Goal: Information Seeking & Learning: Learn about a topic

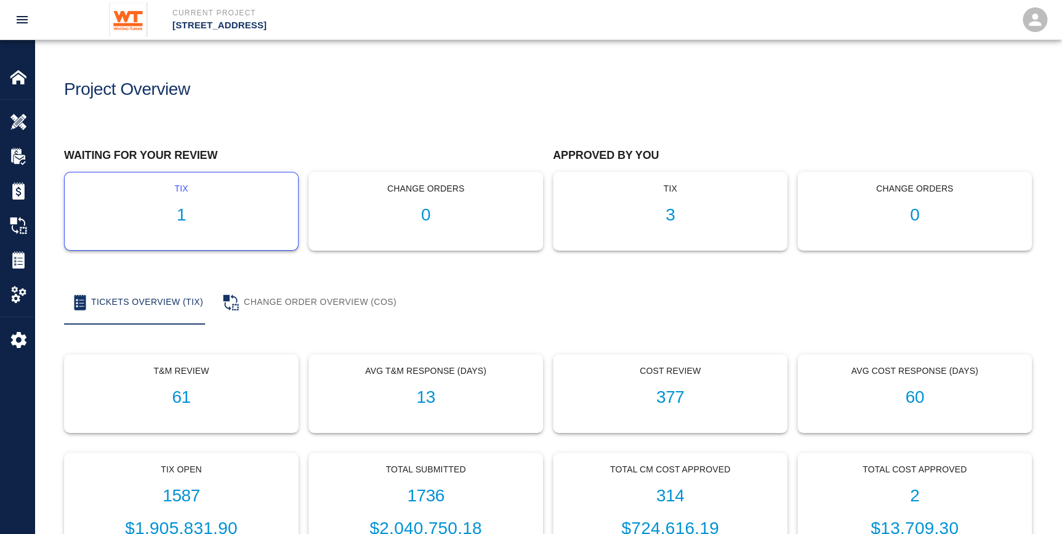
click at [185, 224] on h1 "1" at bounding box center [181, 215] width 214 height 20
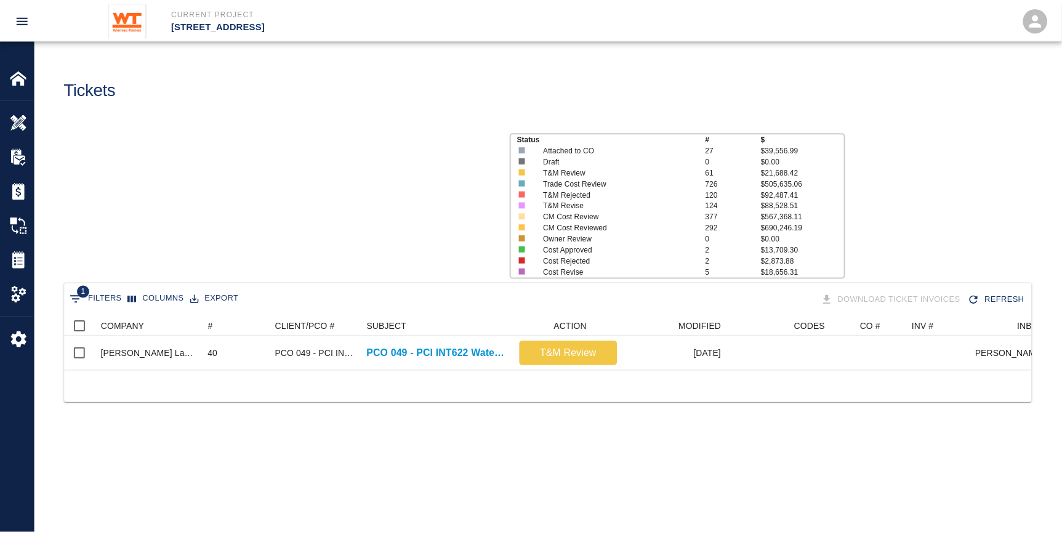
scroll to position [54, 966]
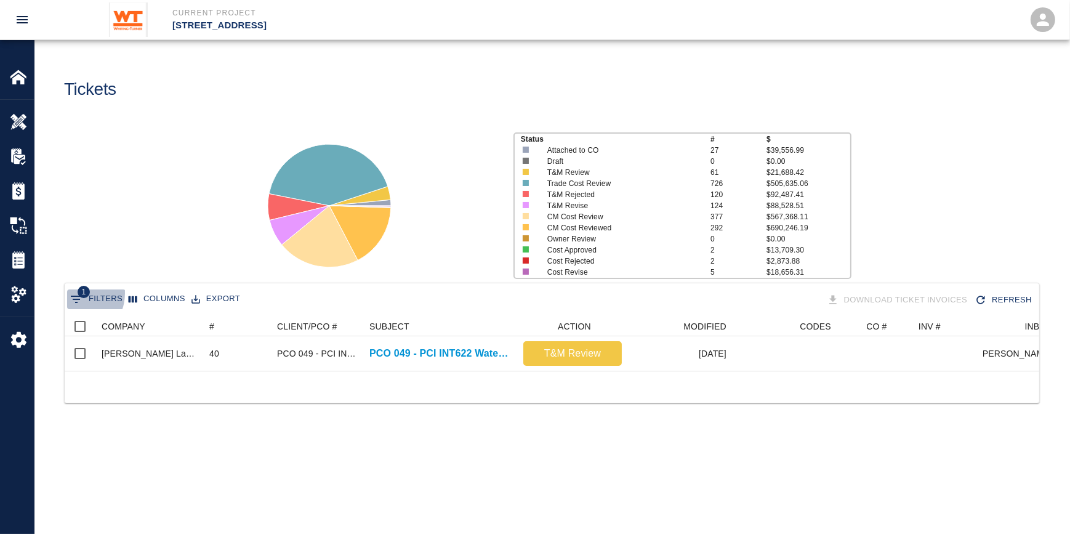
click at [74, 293] on icon "Show filters" at bounding box center [76, 299] width 15 height 15
select select "id"
select select "isAnyOf"
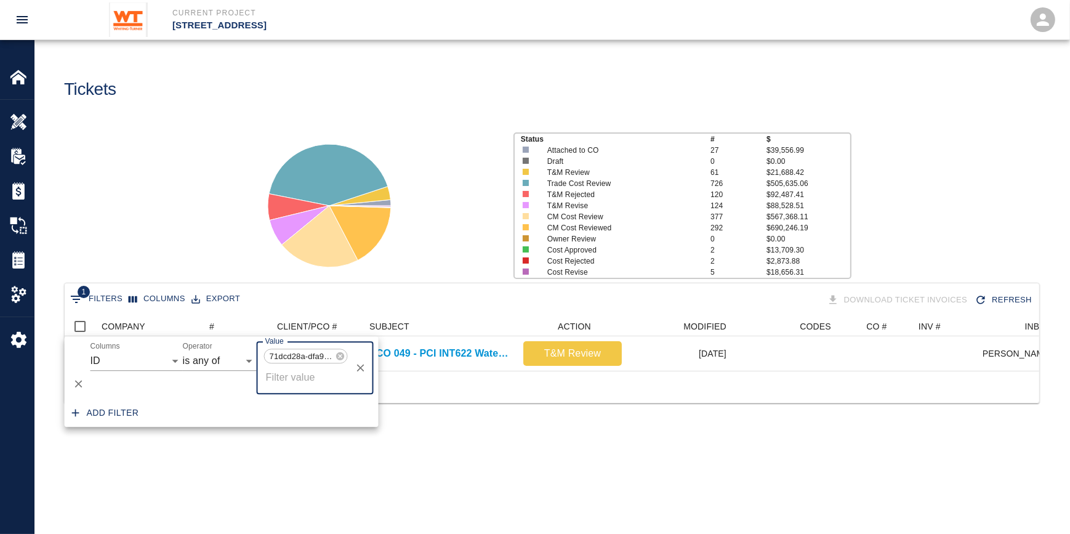
click at [110, 225] on div "Status # $ Attached to CO 27 $39,556.99 Draft 0 $0.00 T&M Review 61 $21,688.42 …" at bounding box center [547, 201] width 1045 height 164
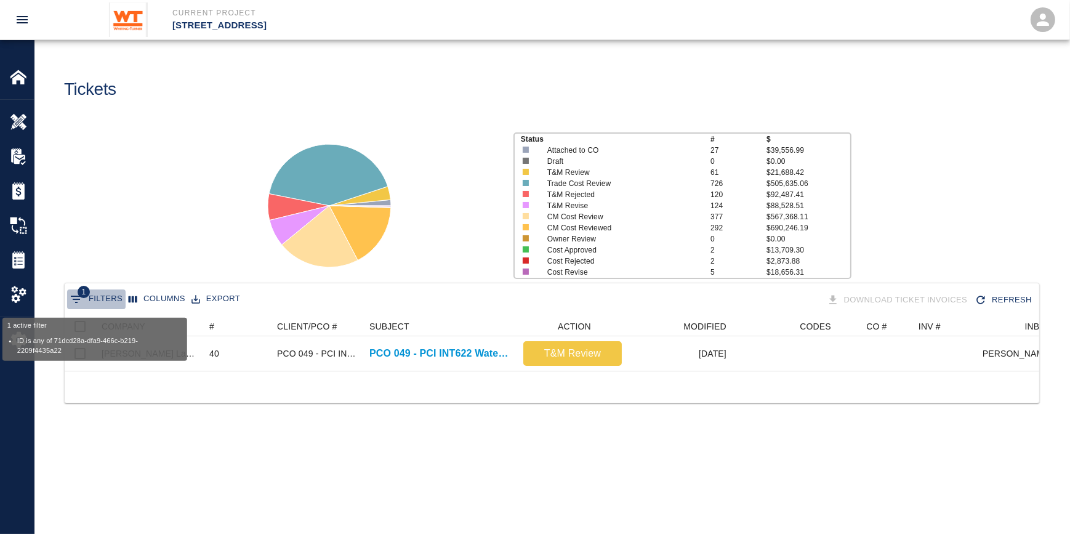
click at [101, 301] on button "1 Filters" at bounding box center [96, 299] width 58 height 20
select select "id"
select select "isAnyOf"
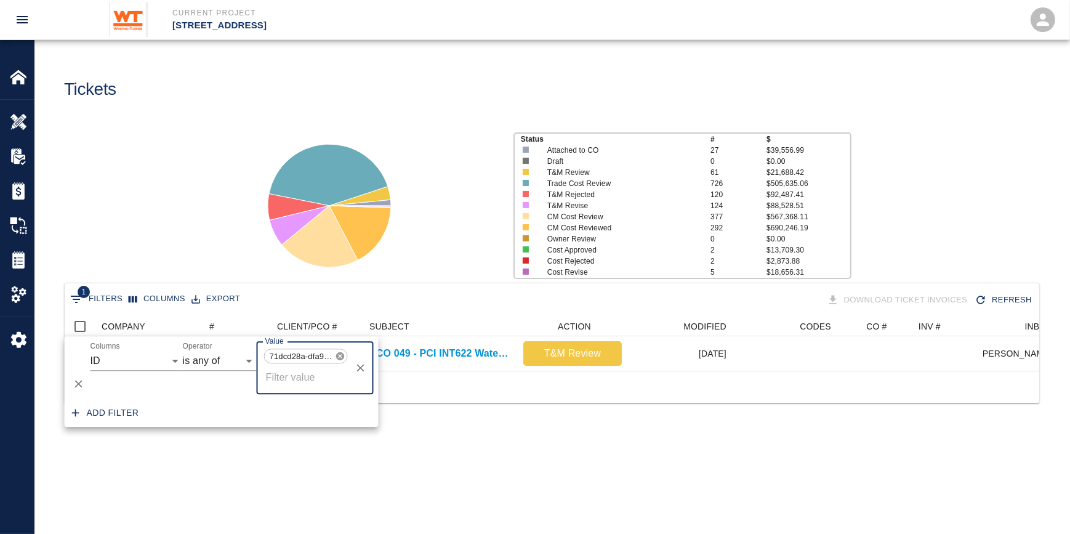
click at [338, 352] on icon at bounding box center [341, 356] width 10 height 10
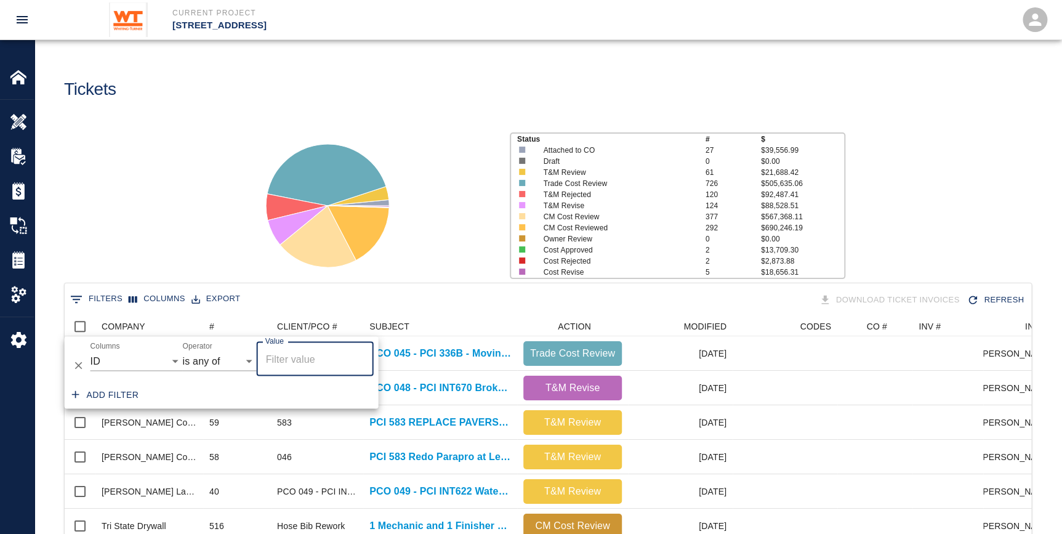
scroll to position [709, 957]
click at [203, 357] on select "contains equals starts with ends with is empty is not empty is any of" at bounding box center [220, 361] width 74 height 20
click at [147, 368] on select "COMPANY ID # CLIENT/PCO # SUBJECT DESCRIPTION ACTION WORK MODIFIED CREATED CODE…" at bounding box center [137, 361] width 92 height 20
click at [91, 351] on select "COMPANY ID # CLIENT/PCO # SUBJECT DESCRIPTION ACTION WORK MODIFIED CREATED CODE…" at bounding box center [137, 361] width 92 height 20
select select "created_by_company_name"
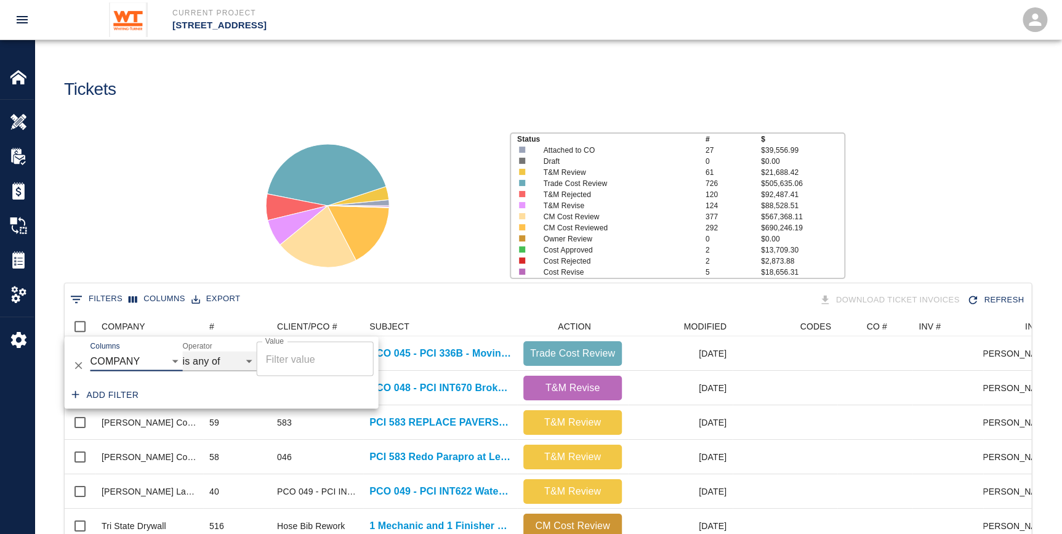
click at [215, 360] on select "contains equals starts with ends with is empty is not empty is any of" at bounding box center [220, 361] width 74 height 20
click at [183, 351] on select "contains equals starts with ends with is empty is not empty is any of" at bounding box center [220, 361] width 74 height 20
select select "contains"
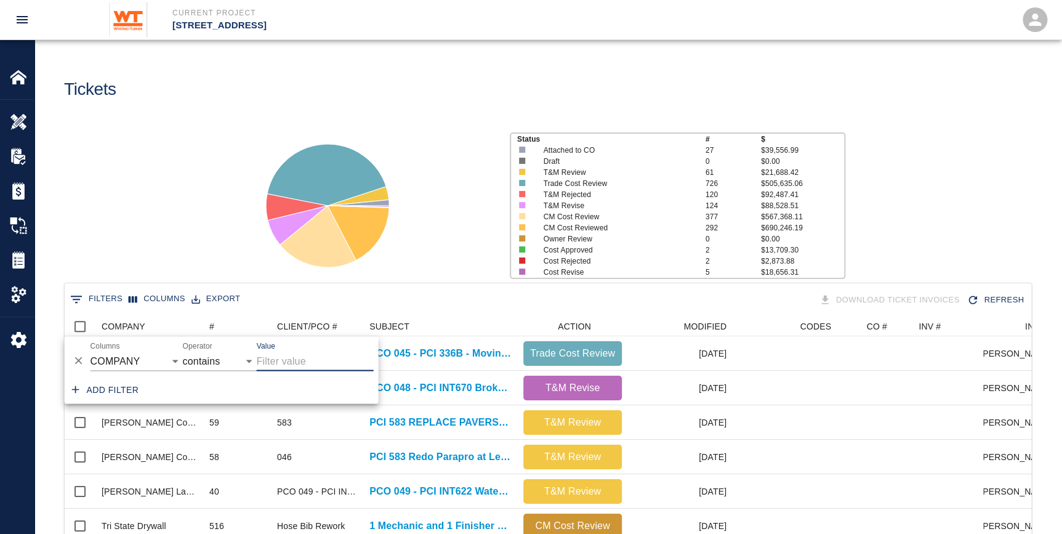
click at [301, 363] on input "Value" at bounding box center [315, 361] width 117 height 20
type input "[PERSON_NAME]"
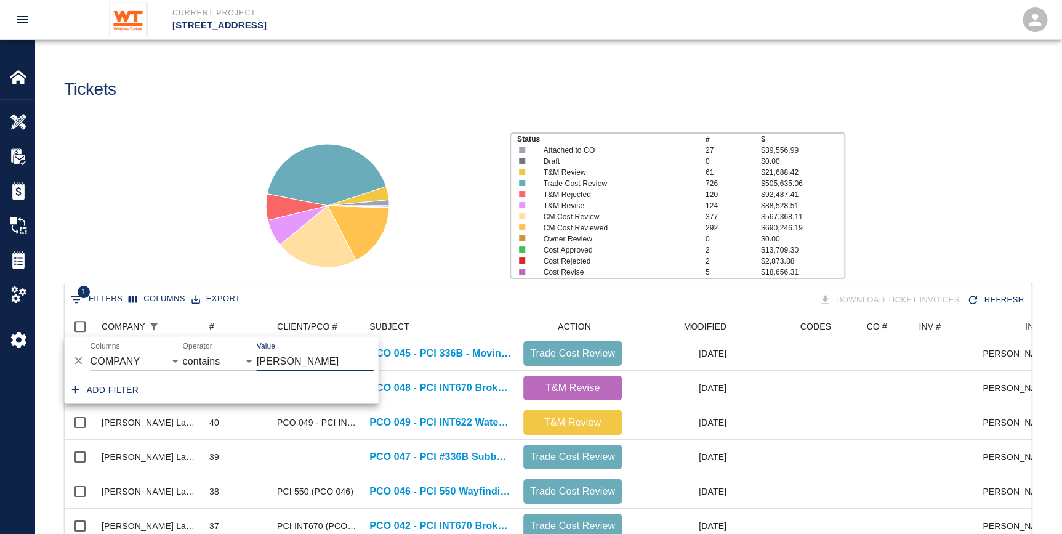
click at [208, 239] on div "Status # $ Attached to CO 27 $39,556.99 Draft 0 $0.00 T&M Review 61 $21,688.42 …" at bounding box center [543, 201] width 1037 height 164
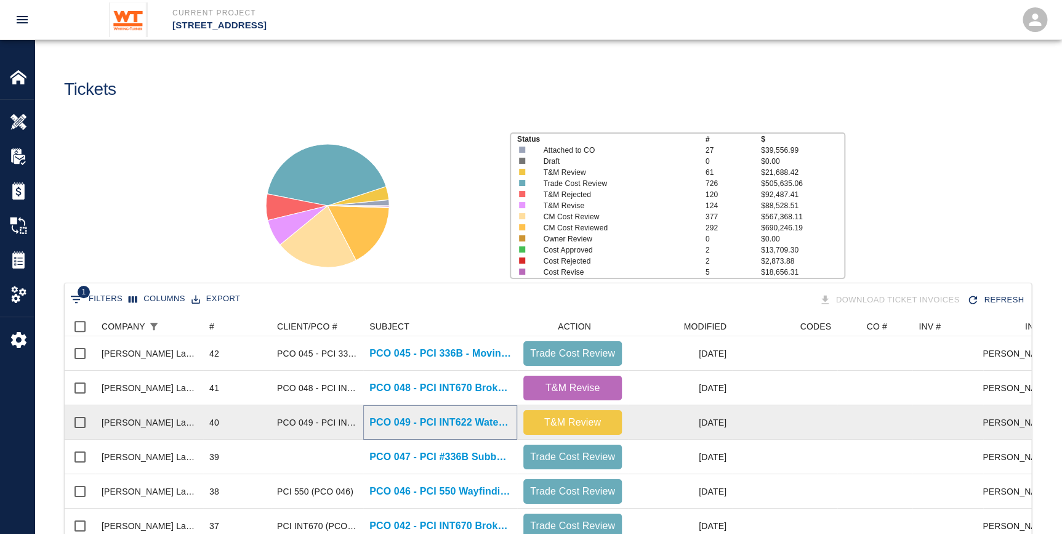
click at [435, 419] on p "PCO 049 - PCI INT622 Watering due to irrigation delay Part 2" at bounding box center [440, 422] width 142 height 15
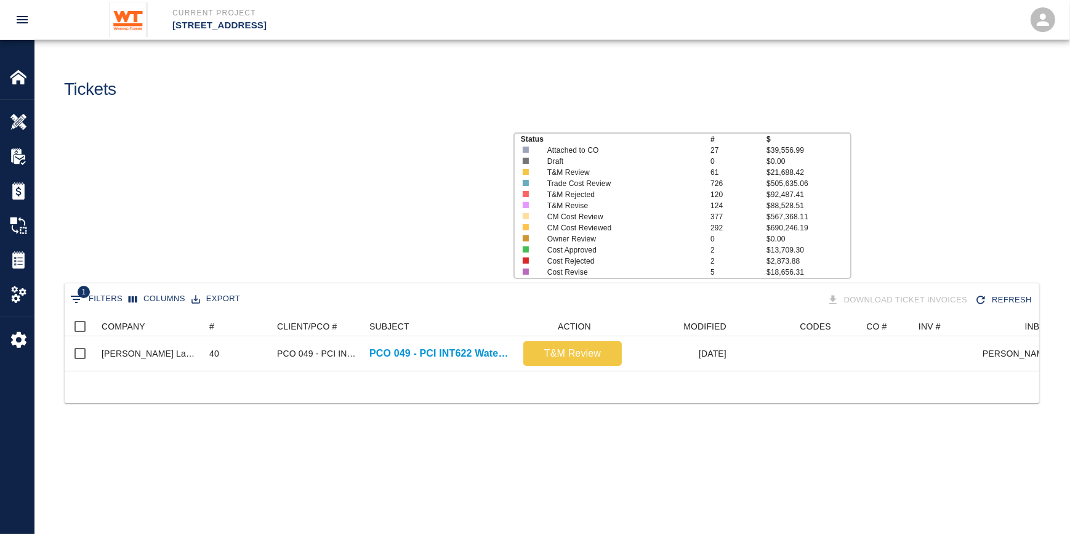
scroll to position [54, 966]
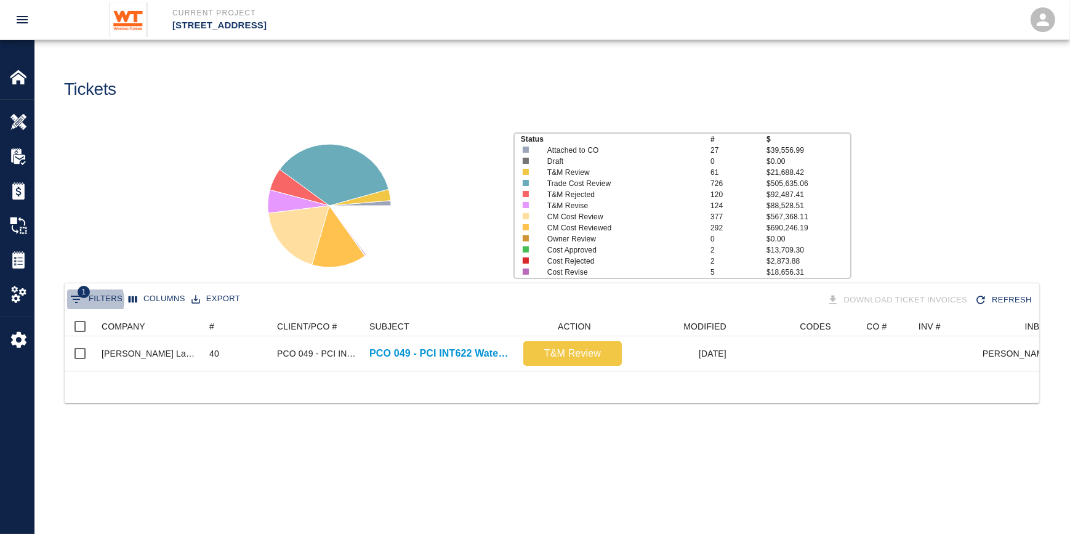
click at [87, 300] on button "1 Filters" at bounding box center [96, 299] width 58 height 20
select select "id"
select select "isAnyOf"
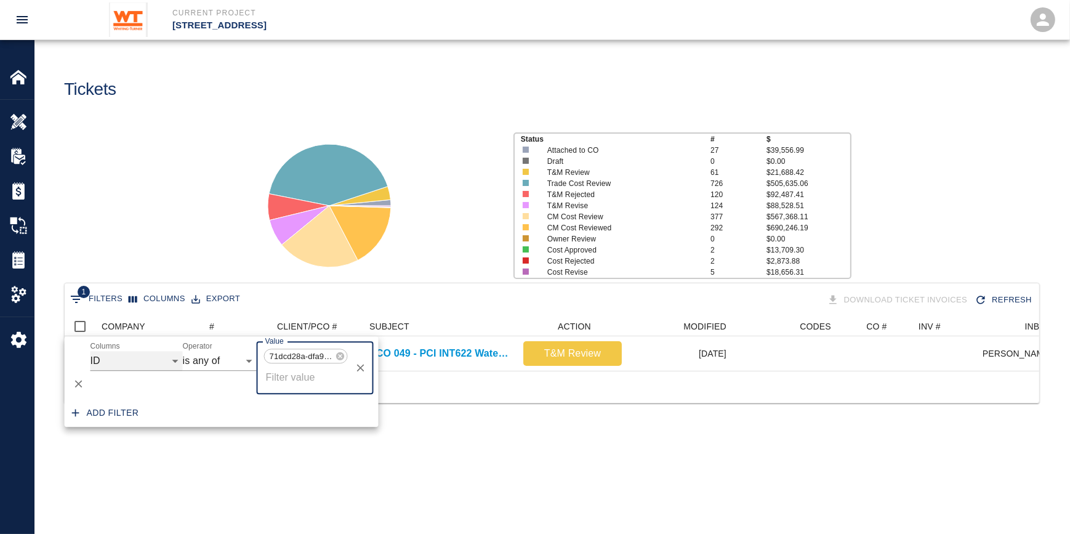
click at [116, 355] on select "COMPANY ID # CLIENT/PCO # SUBJECT DESCRIPTION ACTION WORK MODIFIED CREATED CODE…" at bounding box center [137, 361] width 92 height 20
click at [91, 351] on select "COMPANY ID # CLIENT/PCO # SUBJECT DESCRIPTION ACTION WORK MODIFIED CREATED CODE…" at bounding box center [137, 361] width 92 height 20
select select "created_by_company_name"
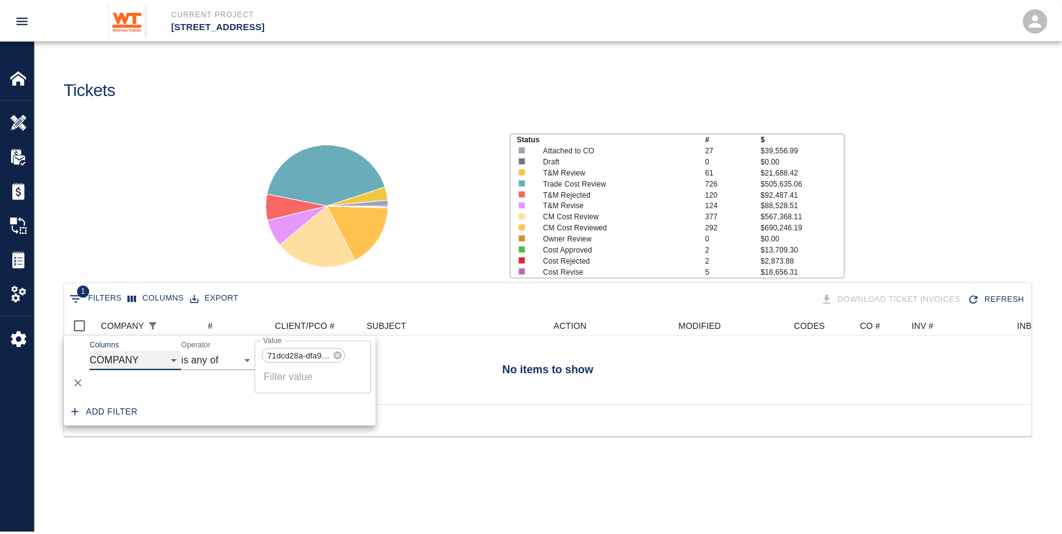
scroll to position [89, 966]
click at [212, 361] on select "contains equals starts with ends with is empty is not empty is any of" at bounding box center [220, 361] width 74 height 20
click at [183, 351] on select "contains equals starts with ends with is empty is not empty is any of" at bounding box center [220, 361] width 74 height 20
select select "contains"
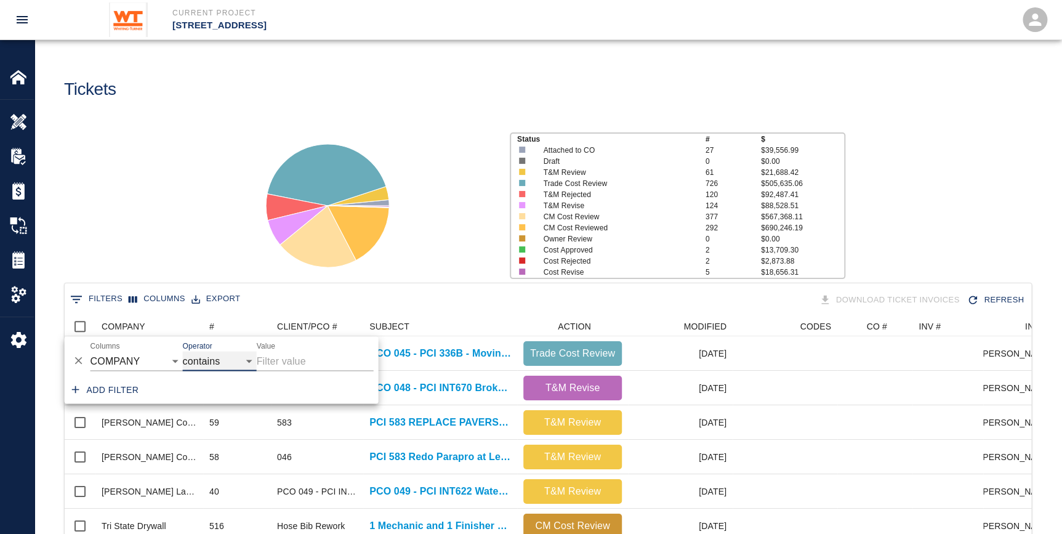
scroll to position [9, 9]
click at [311, 359] on input "Value" at bounding box center [315, 361] width 117 height 20
click at [459, 236] on div at bounding box center [370, 201] width 259 height 164
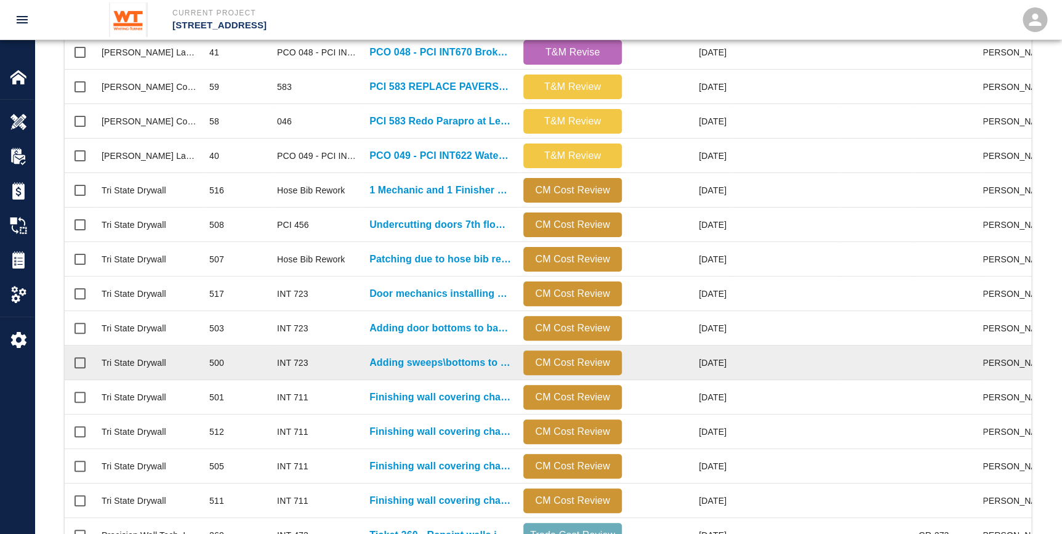
scroll to position [0, 0]
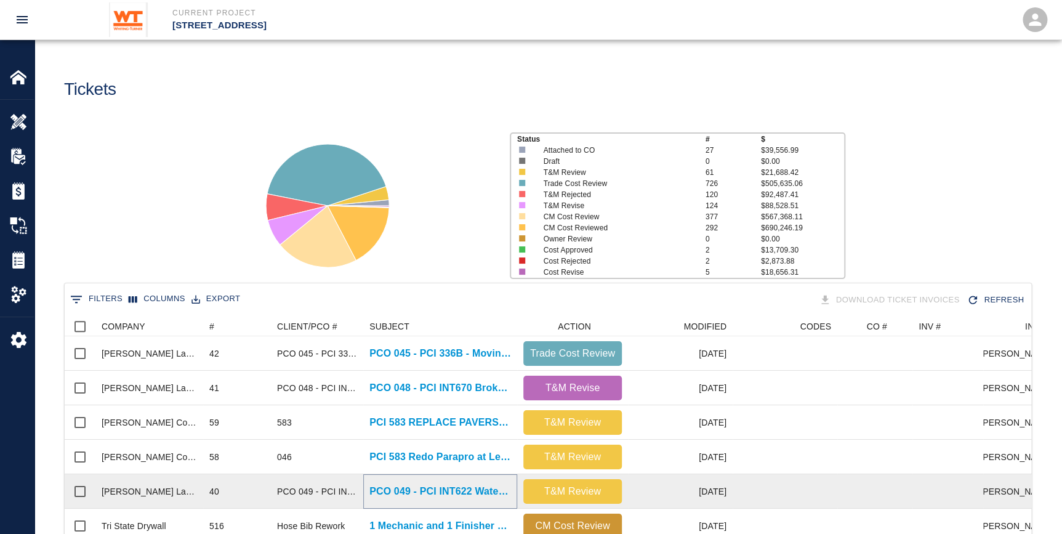
click at [417, 492] on p "PCO 049 - PCI INT622 Watering due to irrigation delay Part 2" at bounding box center [440, 491] width 142 height 15
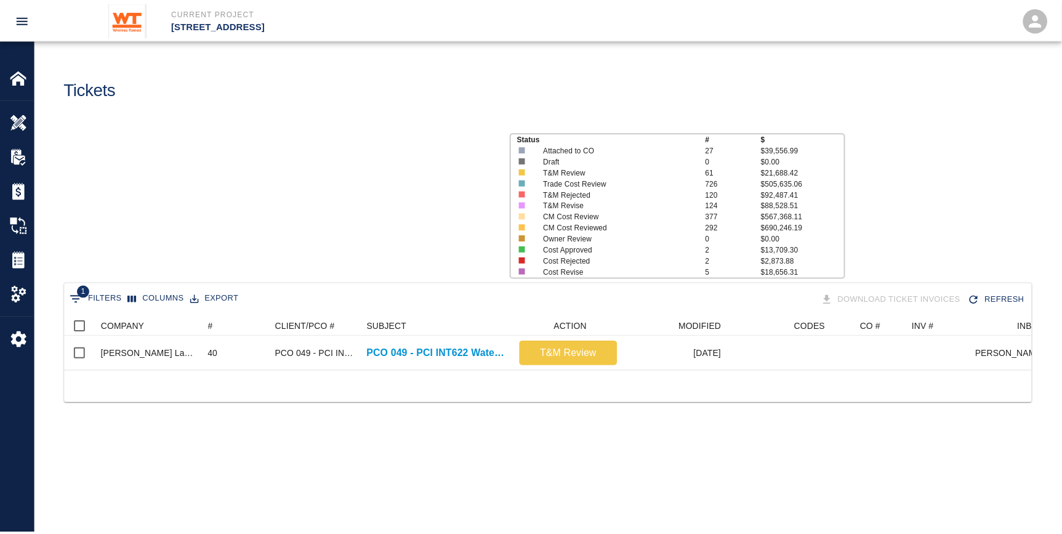
scroll to position [54, 966]
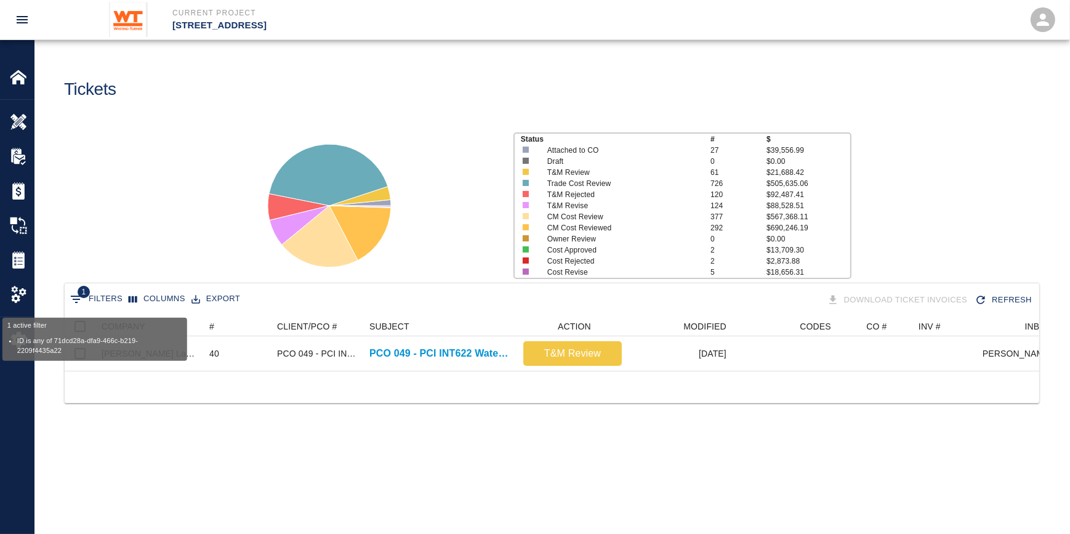
click at [107, 295] on button "1 Filters" at bounding box center [96, 299] width 58 height 20
select select "id"
select select "isAnyOf"
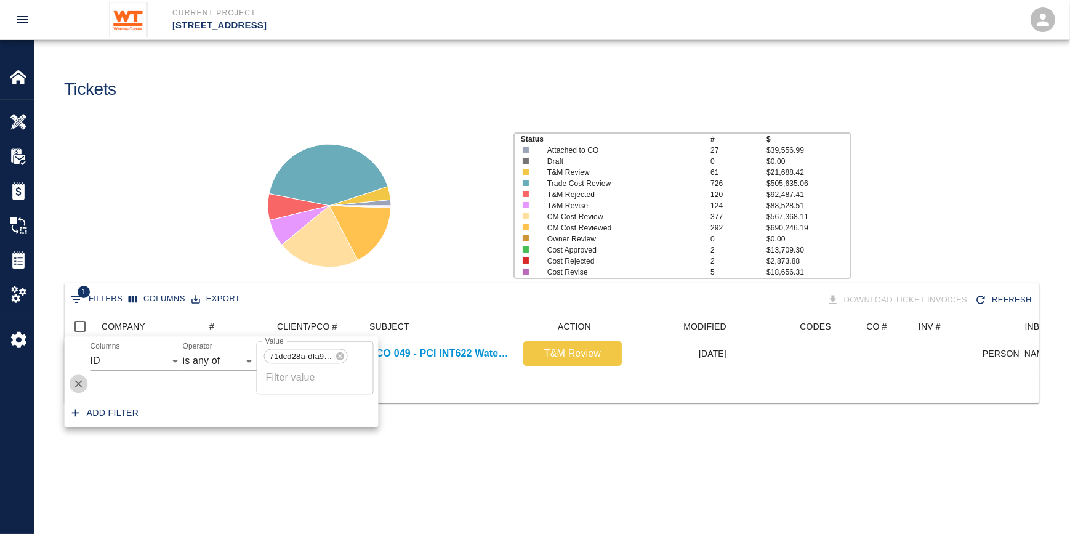
click at [74, 382] on icon "Delete" at bounding box center [79, 384] width 12 height 12
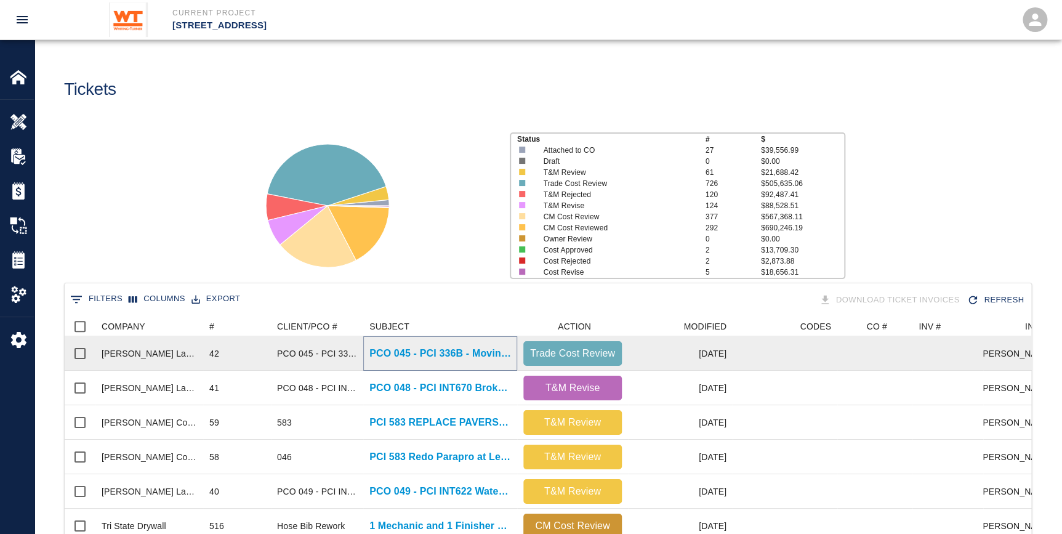
click at [385, 350] on p "PCO 045 - PCI 336B - Moving Steel Road Plates Cancellation" at bounding box center [440, 353] width 142 height 15
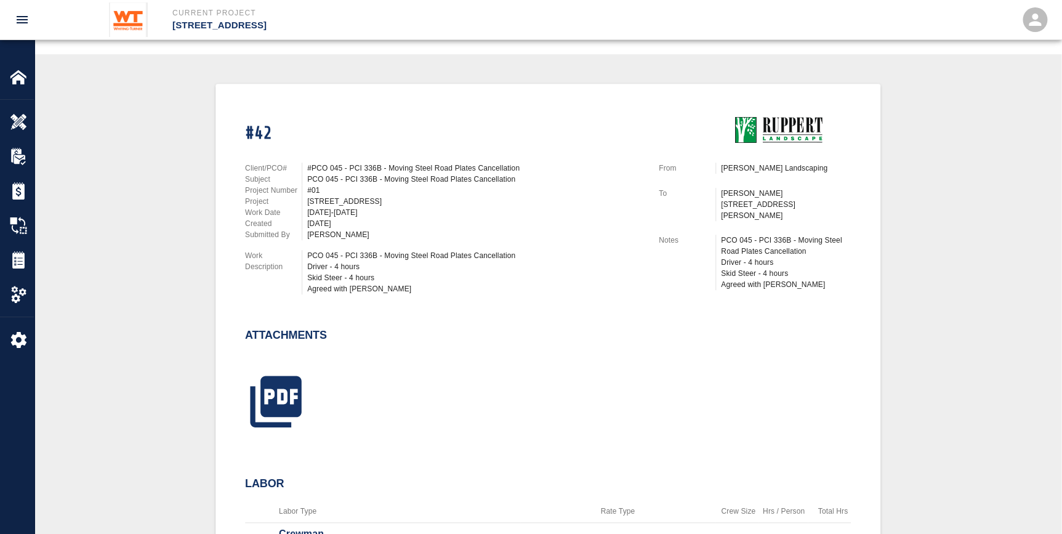
scroll to position [280, 0]
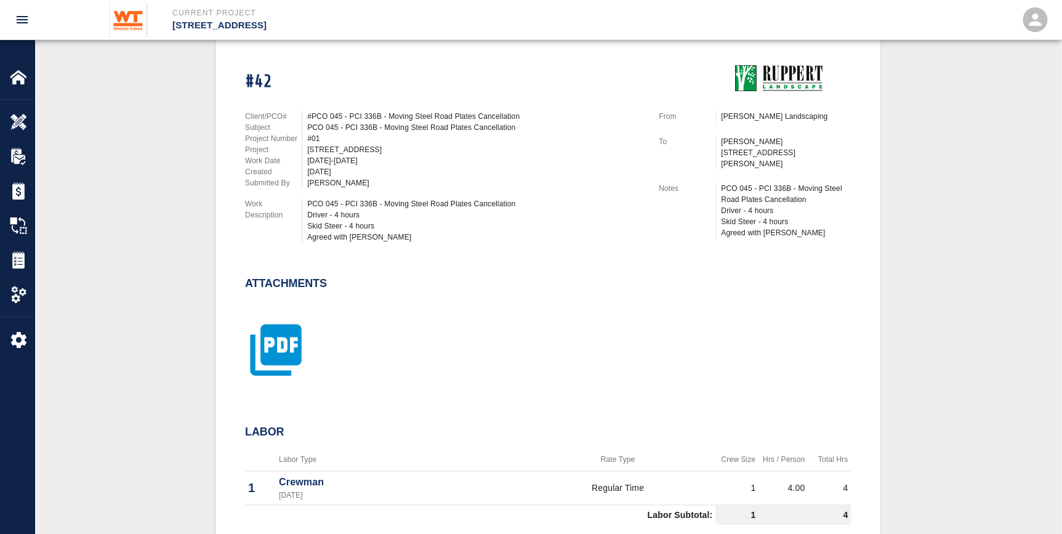
click at [276, 329] on icon "button" at bounding box center [275, 349] width 51 height 51
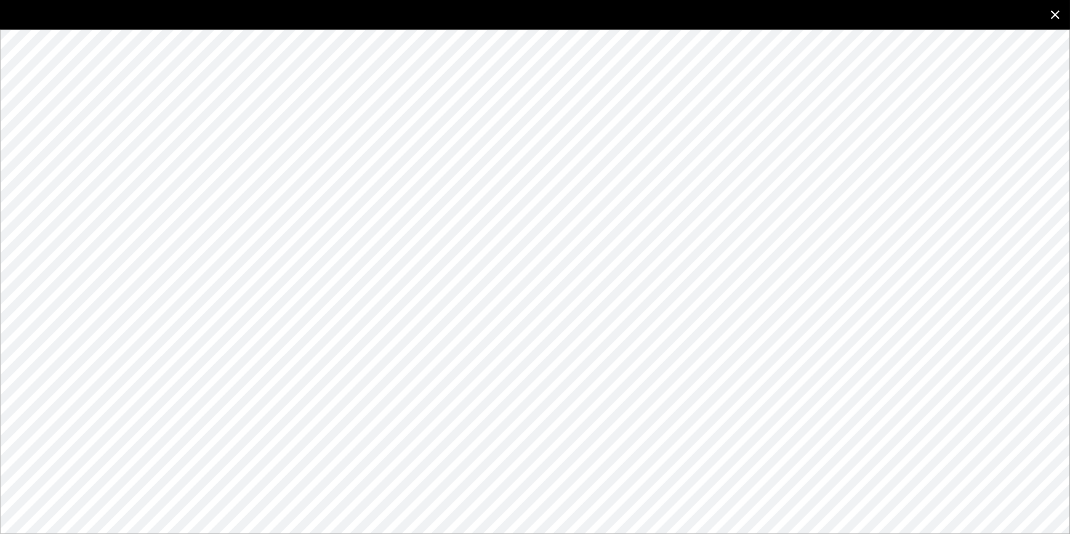
click at [1058, 17] on icon "close" at bounding box center [1055, 14] width 9 height 9
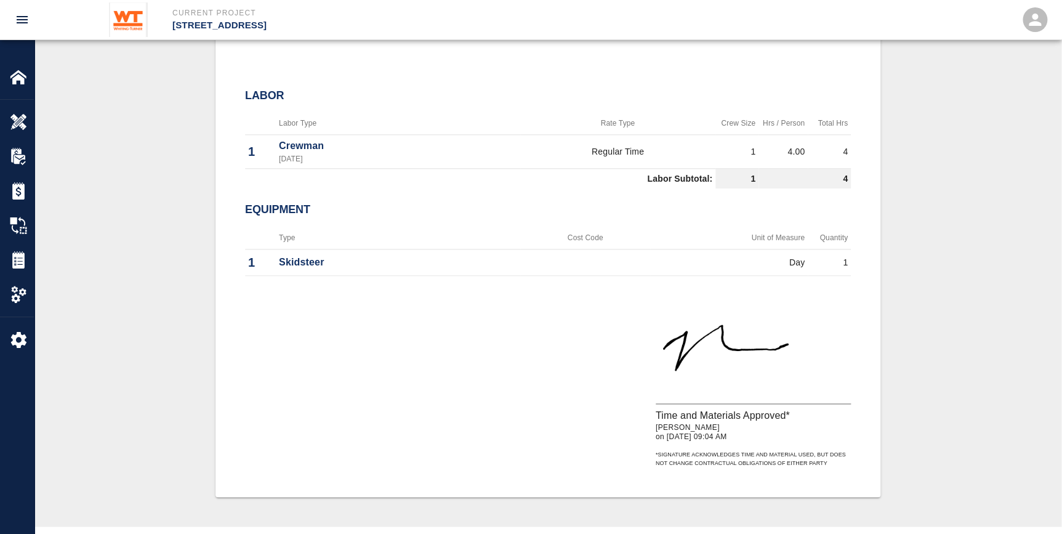
scroll to position [560, 0]
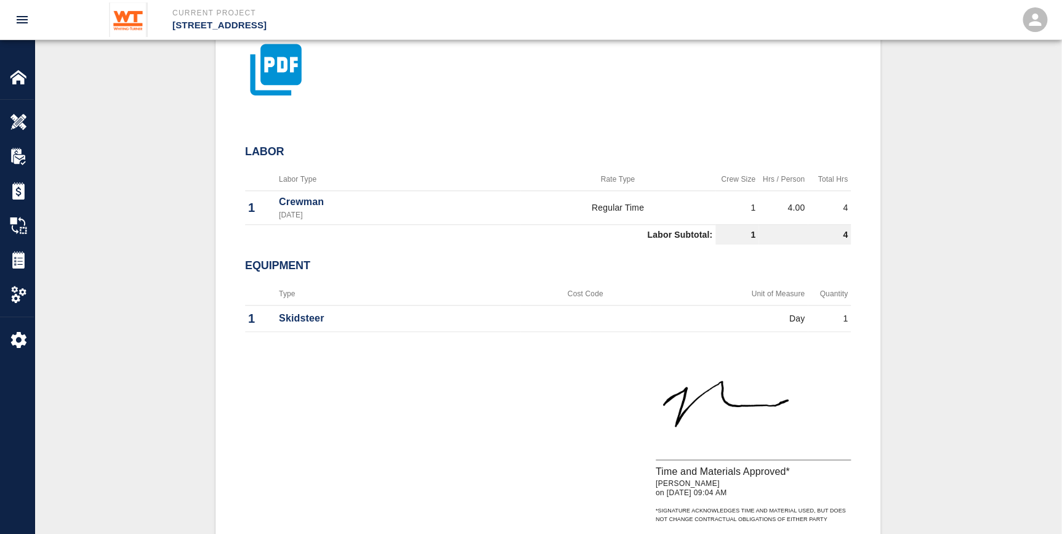
click at [273, 52] on icon "button" at bounding box center [275, 69] width 51 height 51
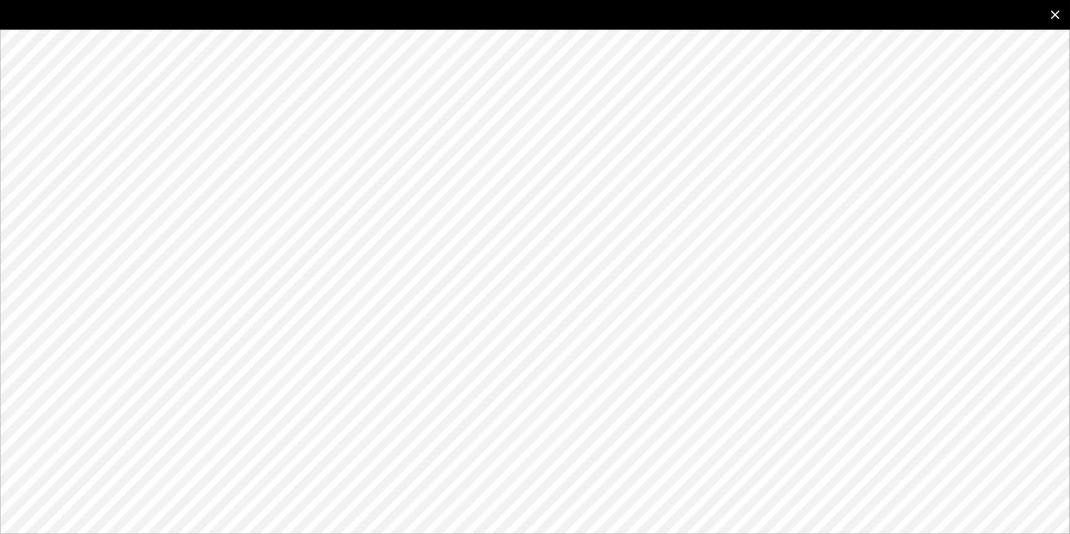
click at [1053, 14] on icon "close" at bounding box center [1055, 14] width 15 height 15
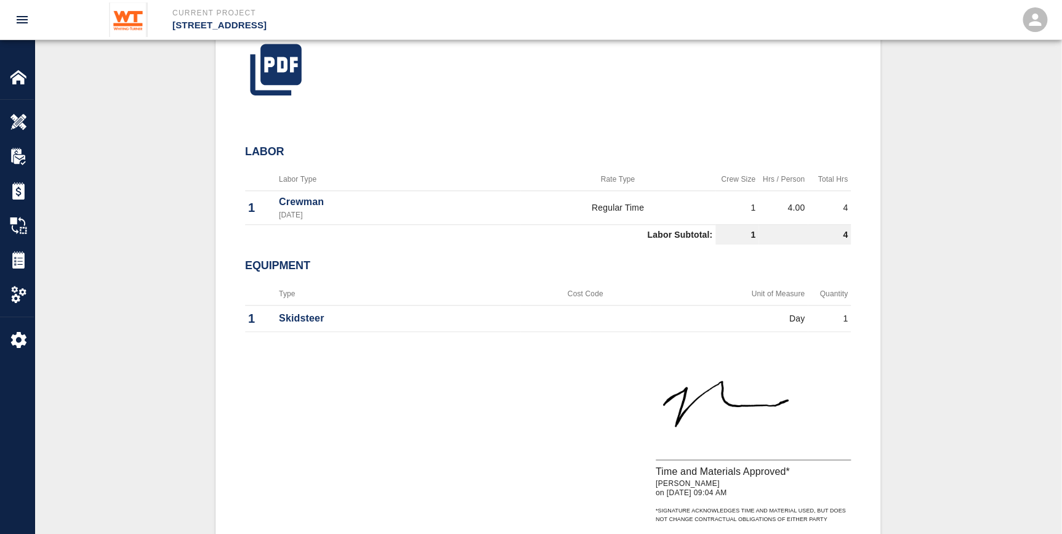
scroll to position [0, 0]
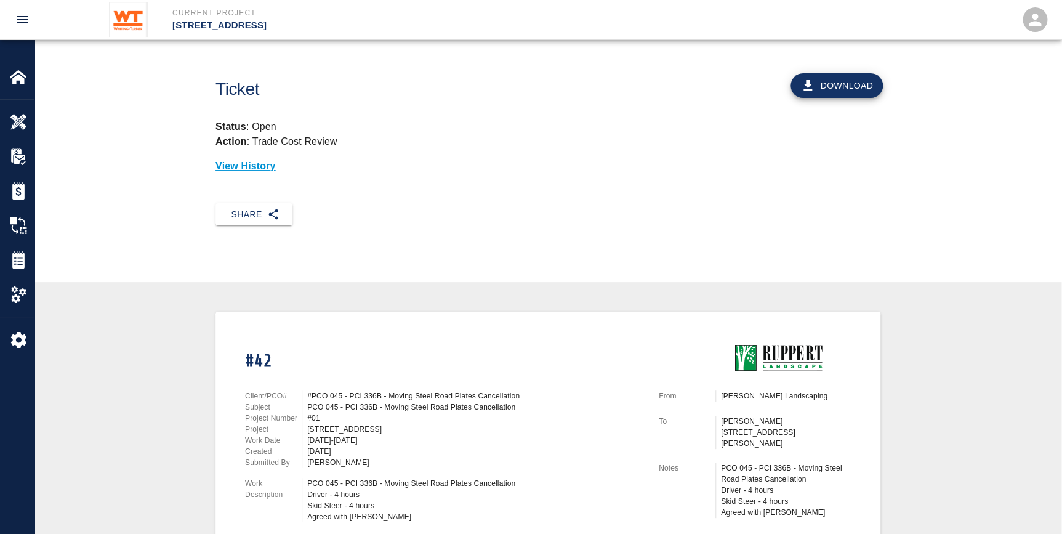
click at [840, 89] on button "Download" at bounding box center [837, 85] width 92 height 25
click at [20, 15] on icon "open drawer" at bounding box center [22, 19] width 15 height 15
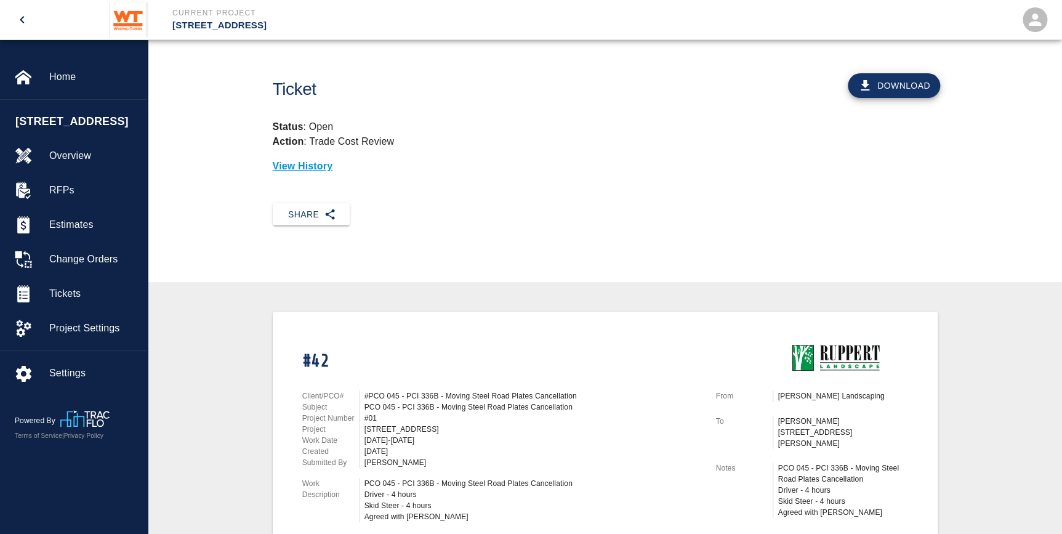
click at [207, 137] on div "Ticket Download Status : Open Action : Trade Cost Review View History" at bounding box center [605, 121] width 914 height 163
click at [99, 301] on span "Tickets" at bounding box center [93, 293] width 88 height 15
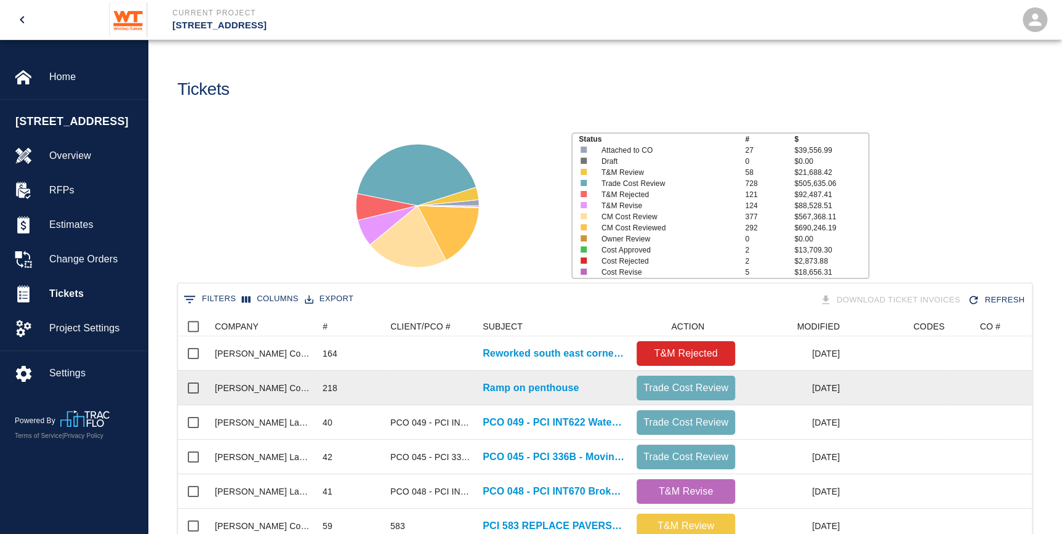
scroll to position [55, 0]
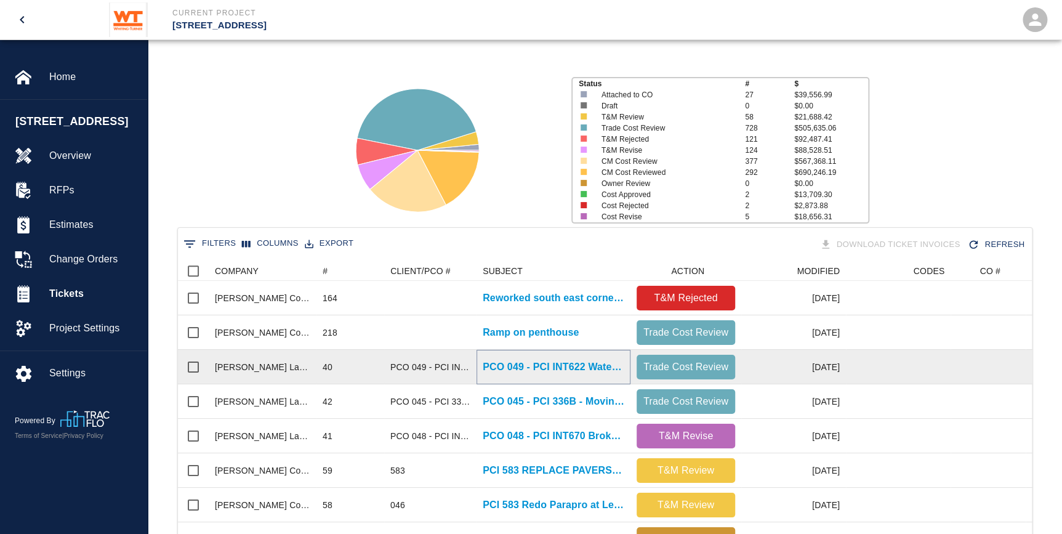
click at [514, 361] on p "PCO 049 - PCI INT622 Watering due to irrigation delay Part 2" at bounding box center [554, 367] width 142 height 15
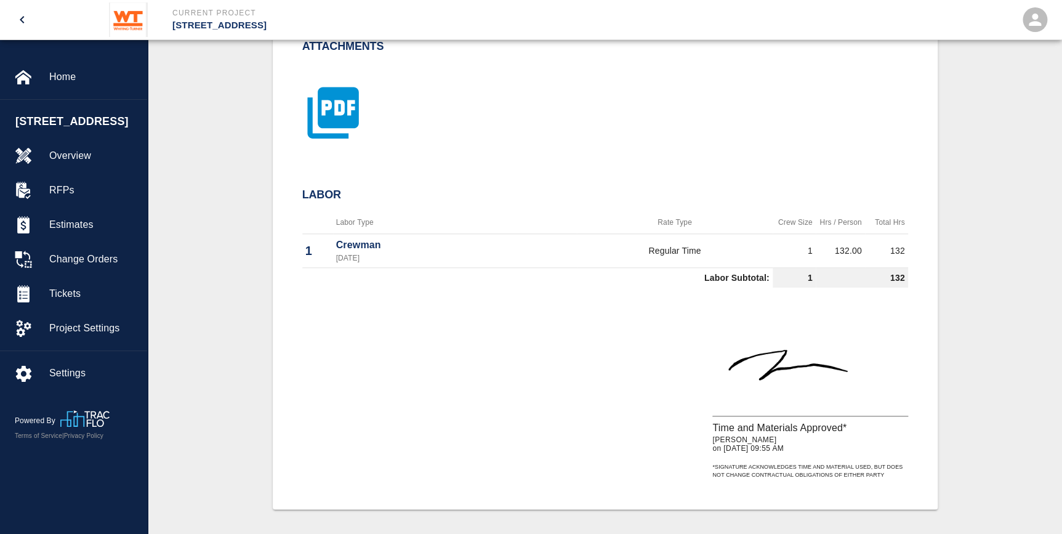
scroll to position [336, 0]
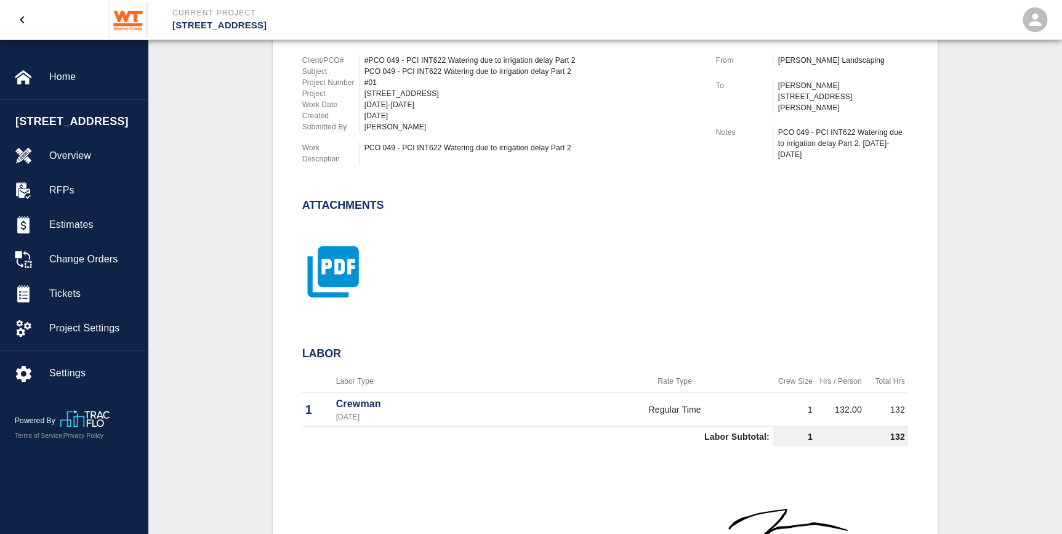
click at [345, 285] on icon "button" at bounding box center [333, 272] width 62 height 62
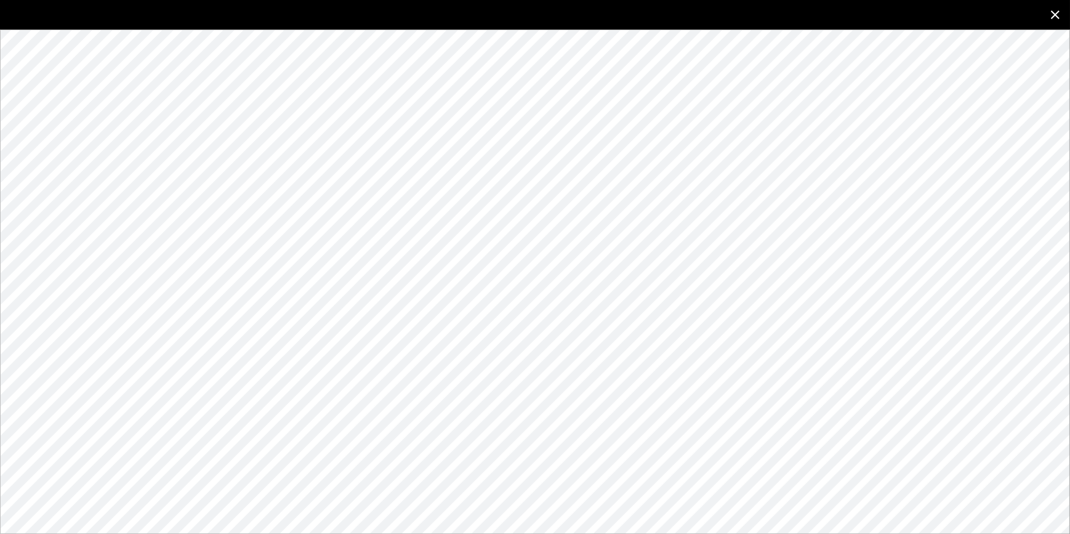
click at [1050, 9] on icon "close" at bounding box center [1055, 14] width 15 height 15
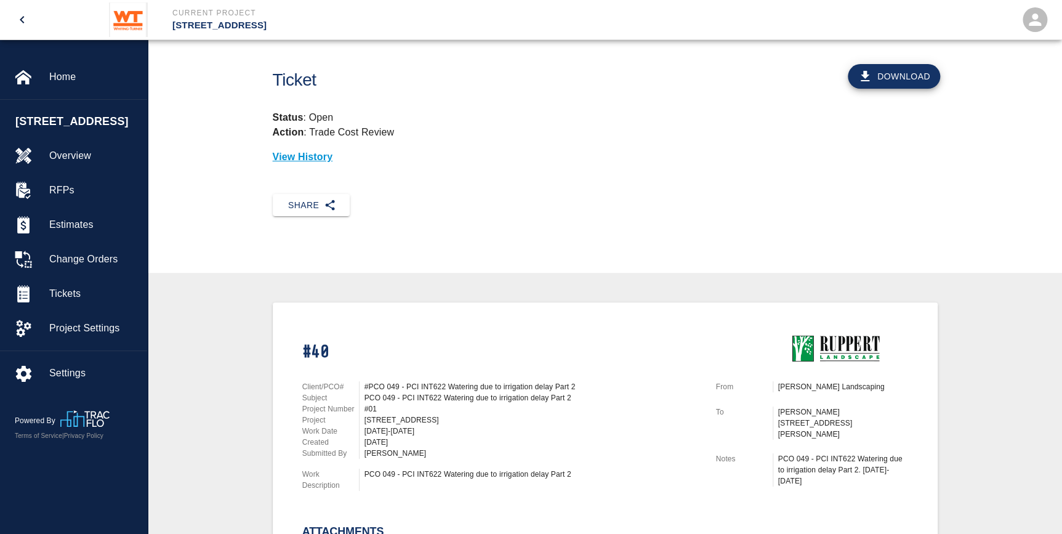
scroll to position [0, 0]
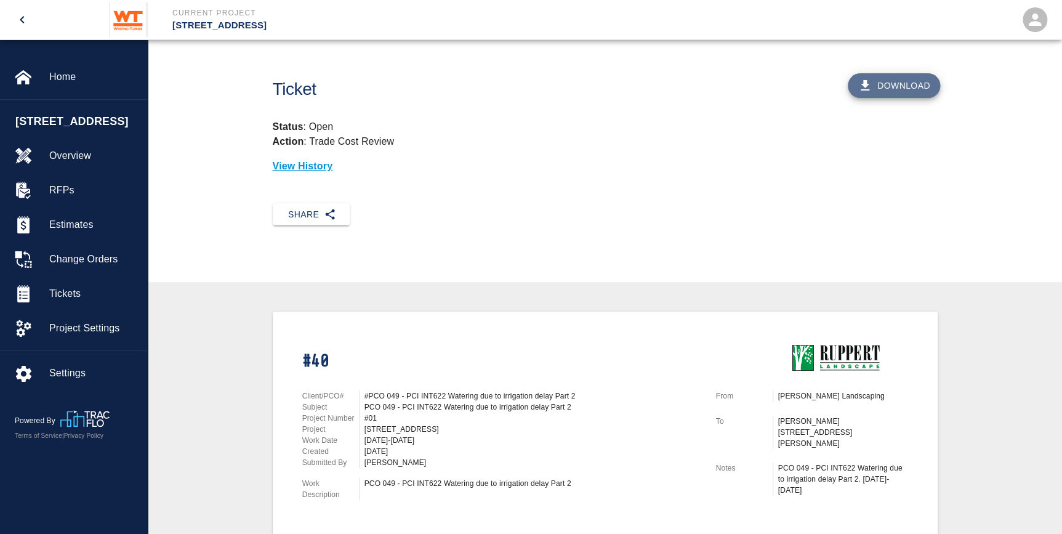
click at [901, 89] on button "Download" at bounding box center [894, 85] width 92 height 25
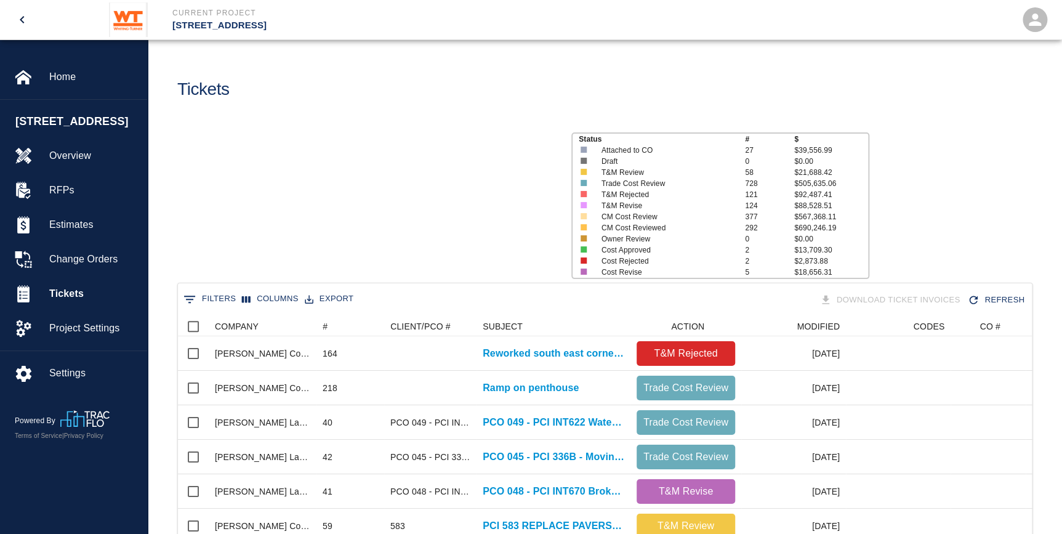
scroll to position [709, 845]
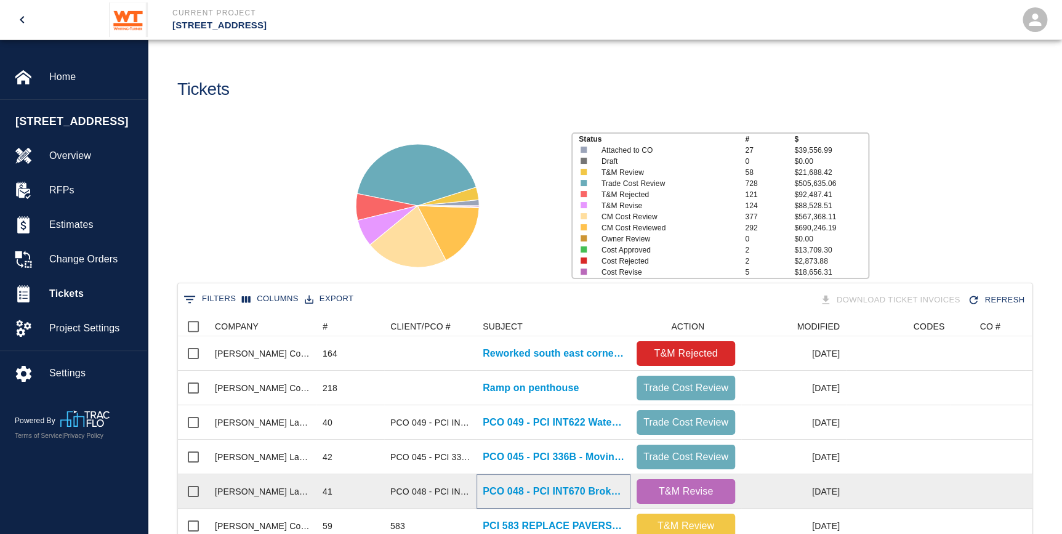
click at [533, 485] on p "PCO 048 - PCI INT670 Broken Pavers by other trades Part 2" at bounding box center [554, 491] width 142 height 15
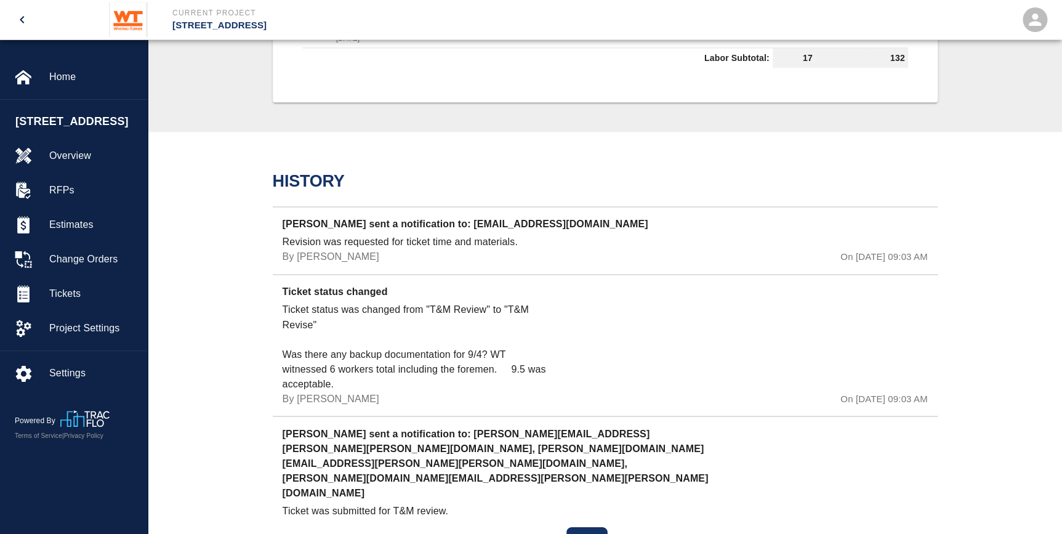
scroll to position [850, 0]
drag, startPoint x: 336, startPoint y: 350, endPoint x: 467, endPoint y: 369, distance: 131.9
click at [467, 369] on p "Ticket status was changed from "T&M Review" to "T&M Revise" Was there any backu…" at bounding box center [417, 346] width 269 height 89
drag, startPoint x: 467, startPoint y: 369, endPoint x: 441, endPoint y: 360, distance: 26.9
click at [441, 360] on p "Ticket status was changed from "T&M Review" to "T&M Revise" Was there any backu…" at bounding box center [417, 346] width 269 height 89
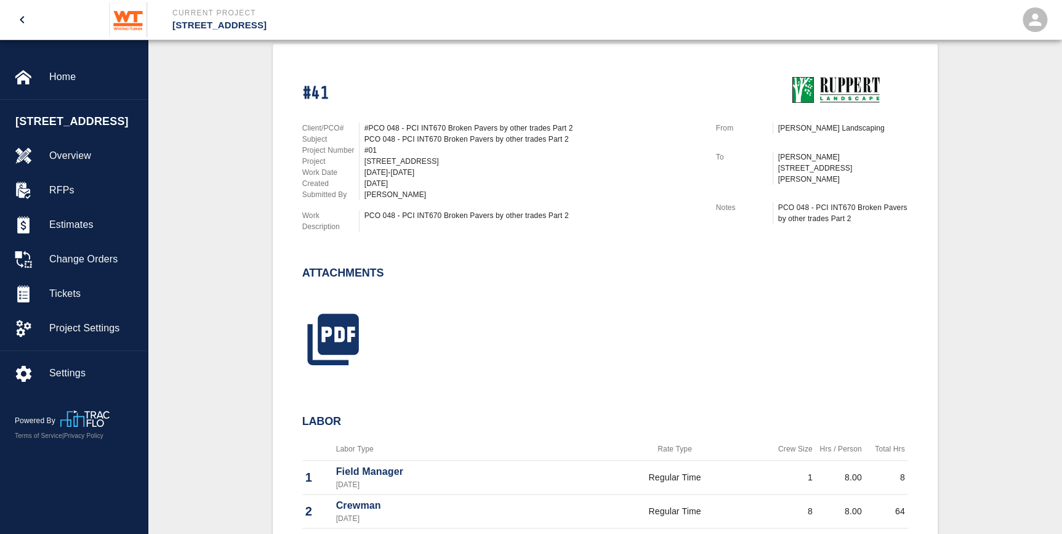
scroll to position [234, 0]
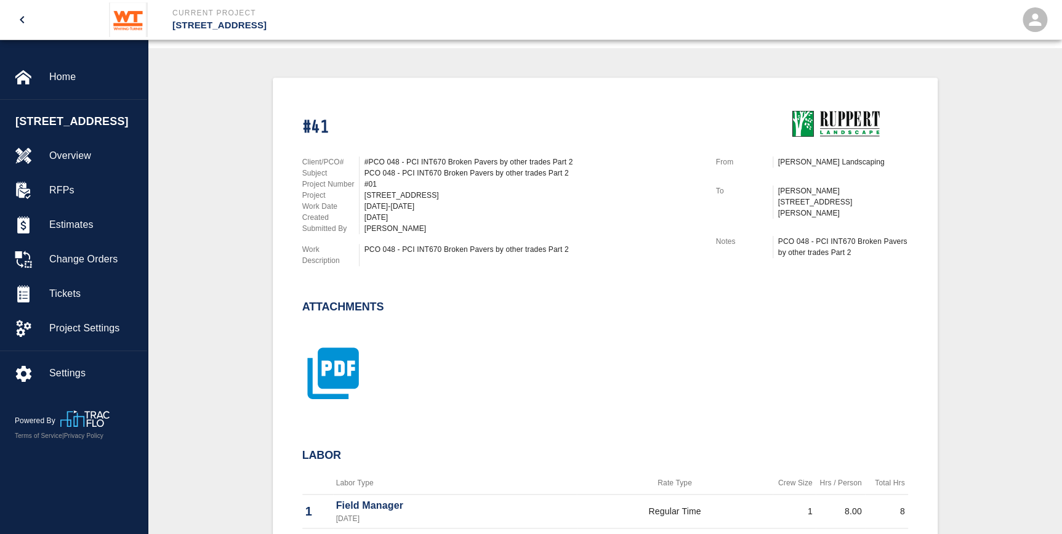
click at [340, 351] on icon "button" at bounding box center [332, 372] width 51 height 51
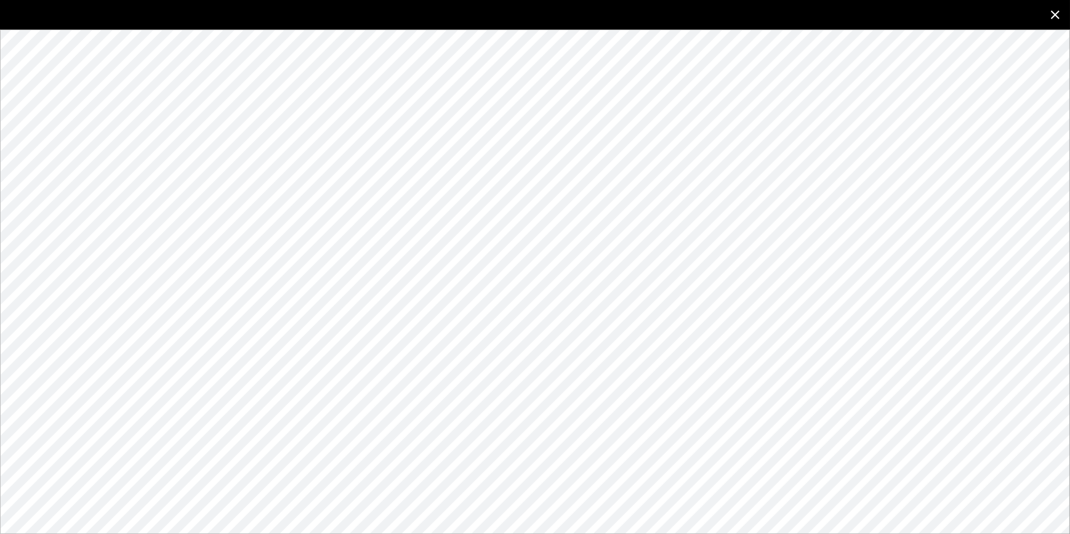
click at [1048, 14] on icon "close" at bounding box center [1055, 14] width 15 height 15
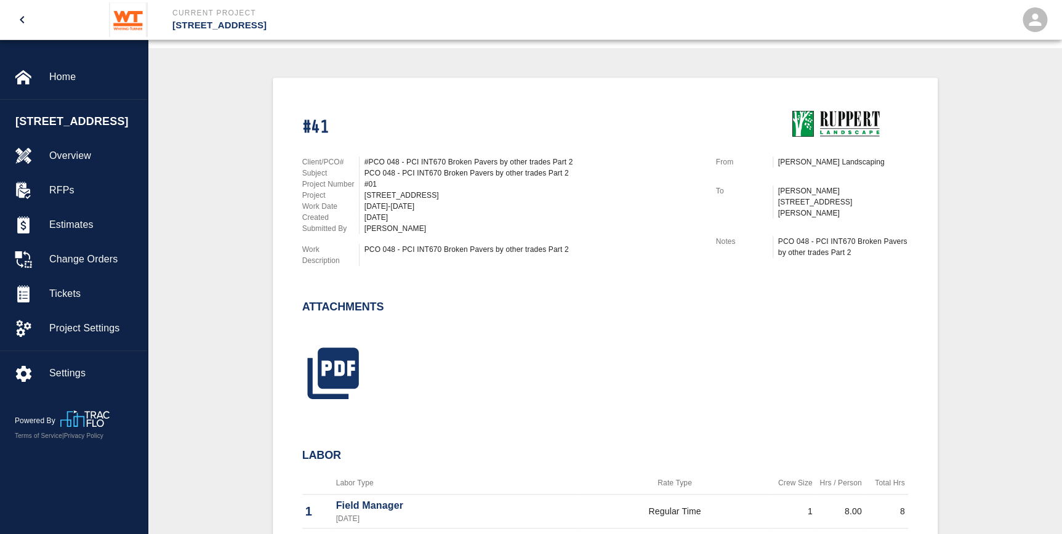
click at [627, 314] on div at bounding box center [598, 358] width 621 height 99
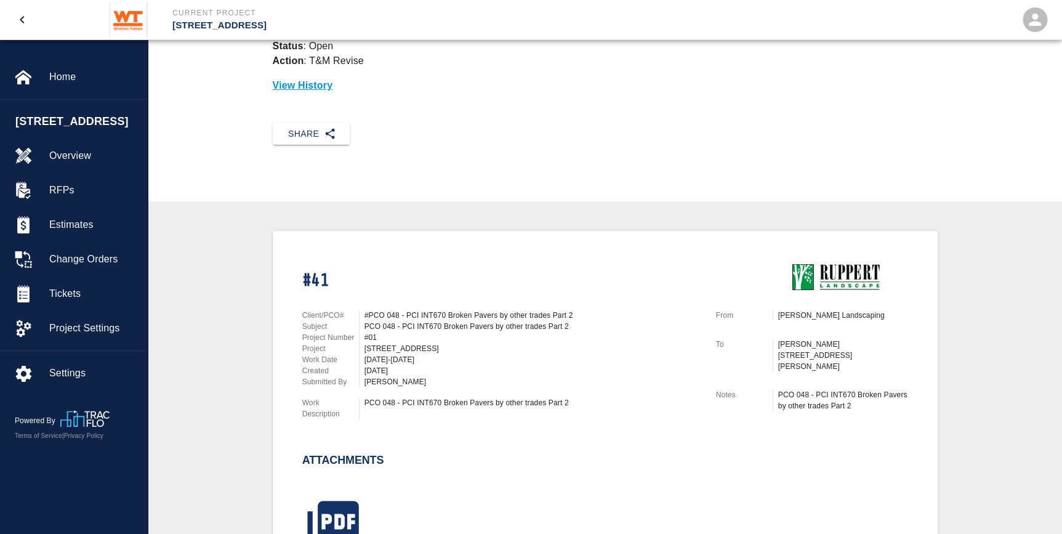
scroll to position [0, 0]
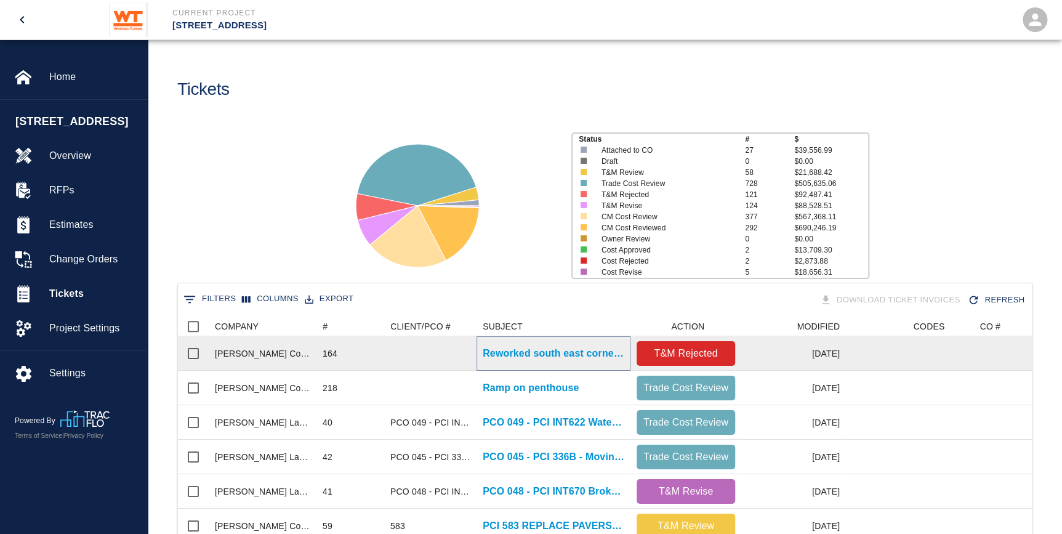
click at [514, 351] on p "Reworked south east corner curbs" at bounding box center [554, 353] width 142 height 15
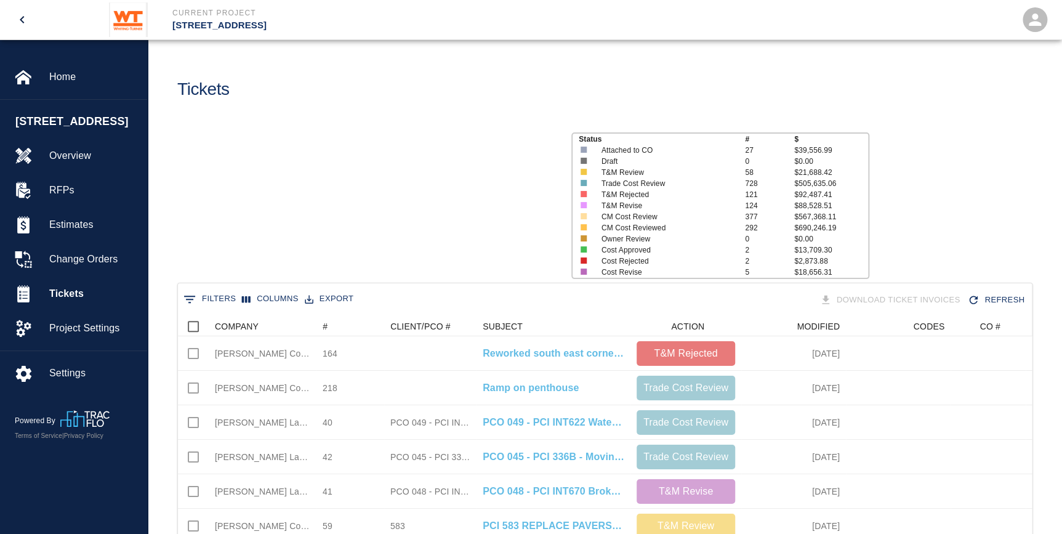
scroll to position [709, 845]
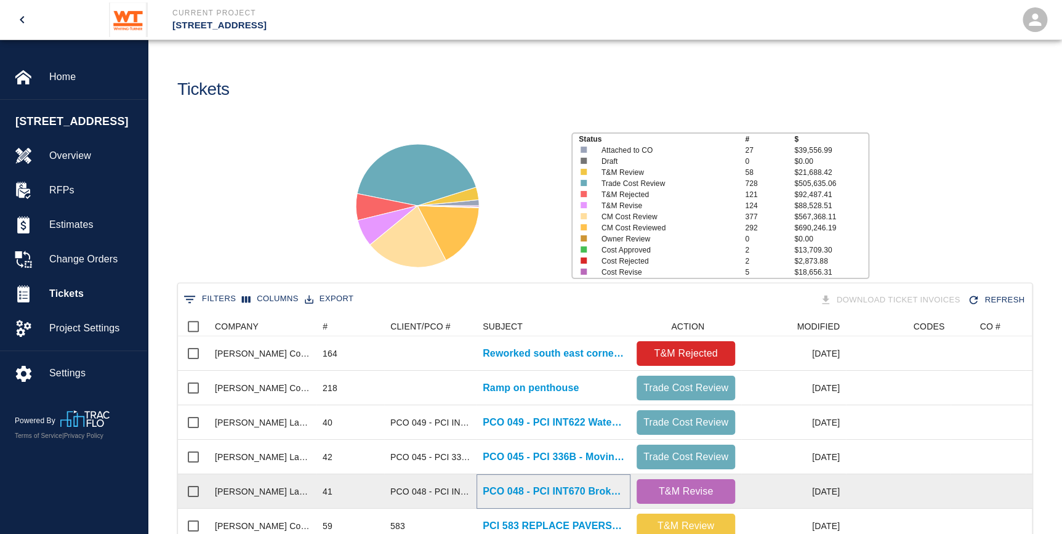
click at [535, 485] on p "PCO 048 - PCI INT670 Broken Pavers by other trades Part 2" at bounding box center [554, 491] width 142 height 15
